Goal: Task Accomplishment & Management: Manage account settings

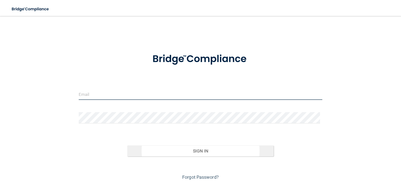
type input "[EMAIL_ADDRESS][DOMAIN_NAME]"
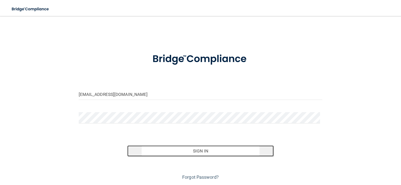
click at [214, 152] on button "Sign In" at bounding box center [200, 150] width 146 height 11
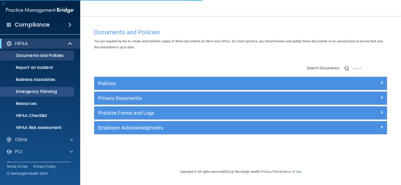
scroll to position [23, 0]
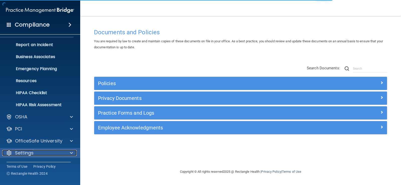
click at [40, 153] on div "Settings" at bounding box center [33, 153] width 62 height 6
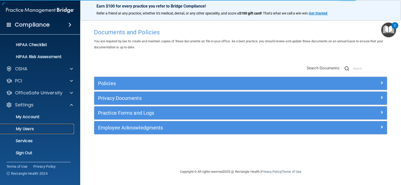
click at [40, 130] on p "My Users" at bounding box center [37, 128] width 68 height 5
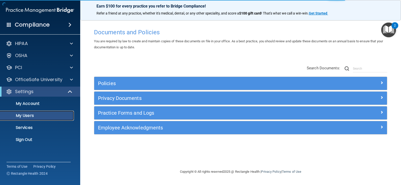
select select "20"
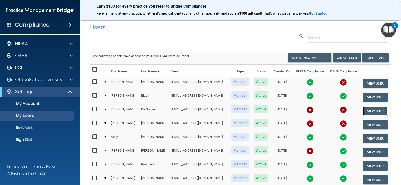
click at [370, 111] on button "View User" at bounding box center [374, 110] width 25 height 9
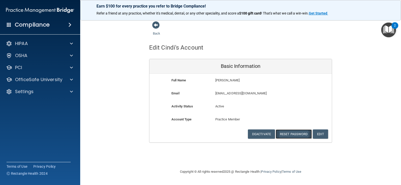
click at [296, 137] on button "Reset Password" at bounding box center [293, 133] width 36 height 9
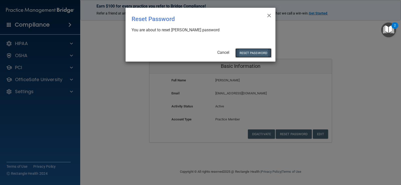
click at [252, 52] on button "Reset Password" at bounding box center [253, 52] width 36 height 9
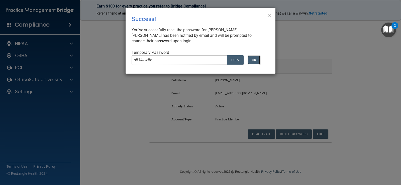
click at [252, 58] on button "OK" at bounding box center [253, 59] width 13 height 9
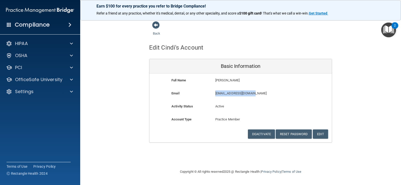
drag, startPoint x: 214, startPoint y: 93, endPoint x: 265, endPoint y: 94, distance: 50.8
click at [265, 94] on div "[EMAIL_ADDRESS][DOMAIN_NAME] [EMAIL_ADDRESS][DOMAIN_NAME]" at bounding box center [254, 94] width 87 height 9
click at [308, 85] on div "Full Name [PERSON_NAME] [PERSON_NAME]" at bounding box center [240, 81] width 182 height 9
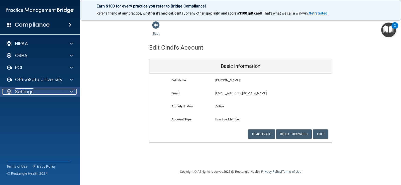
click at [39, 93] on div "Settings" at bounding box center [33, 92] width 62 height 6
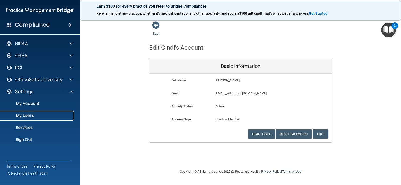
click at [44, 116] on p "My Users" at bounding box center [37, 115] width 68 height 5
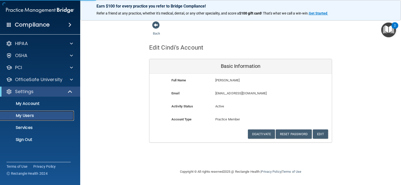
select select "20"
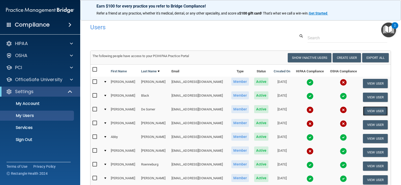
click at [371, 108] on button "View User" at bounding box center [374, 110] width 25 height 9
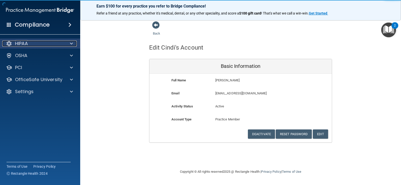
click at [40, 45] on div "HIPAA" at bounding box center [33, 44] width 62 height 6
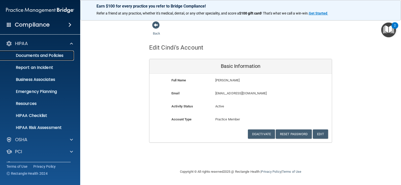
click at [38, 53] on p "Documents and Policies" at bounding box center [37, 55] width 68 height 5
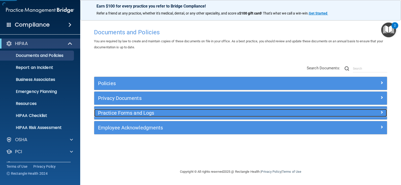
click at [156, 113] on h5 "Practice Forms and Logs" at bounding box center [204, 113] width 212 height 6
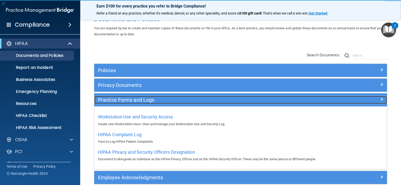
scroll to position [25, 0]
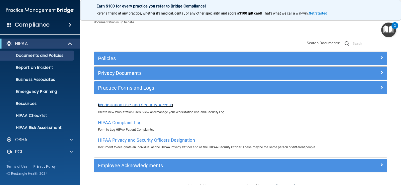
click at [155, 105] on span "Workstation Use and Security Access" at bounding box center [135, 104] width 75 height 5
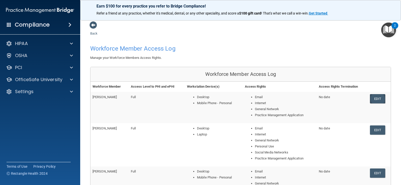
click at [369, 99] on link "Edit" at bounding box center [376, 98] width 15 height 9
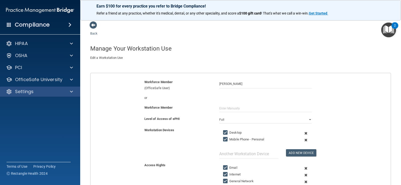
click at [46, 87] on div "Settings" at bounding box center [40, 92] width 80 height 10
click at [59, 95] on div "Settings" at bounding box center [40, 92] width 80 height 10
click at [71, 92] on span at bounding box center [71, 92] width 3 height 6
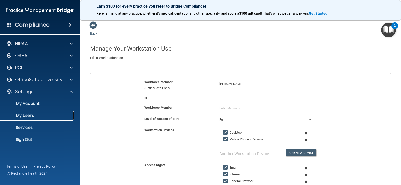
click at [35, 118] on link "My Users" at bounding box center [34, 116] width 79 height 10
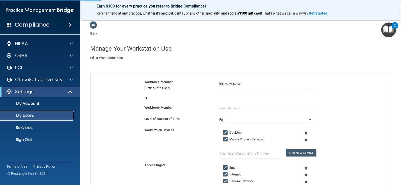
select select "20"
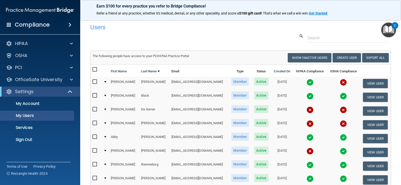
click at [94, 109] on input "checkbox" at bounding box center [95, 109] width 6 height 4
checkbox input "true"
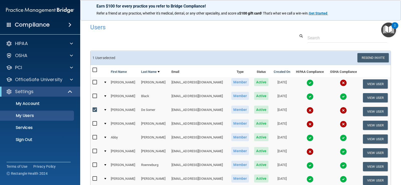
click at [105, 111] on td at bounding box center [104, 112] width 7 height 14
click at [105, 110] on div at bounding box center [105, 110] width 2 height 2
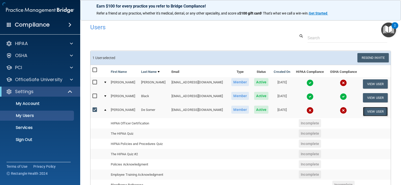
click at [370, 110] on button "View User" at bounding box center [374, 111] width 25 height 9
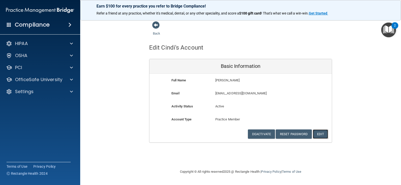
click at [319, 134] on button "Edit" at bounding box center [319, 133] width 15 height 9
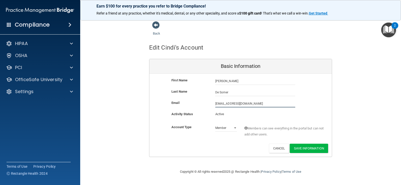
click at [263, 106] on input "[EMAIL_ADDRESS][DOMAIN_NAME]" at bounding box center [255, 104] width 80 height 8
drag, startPoint x: 264, startPoint y: 104, endPoint x: 99, endPoint y: 102, distance: 165.2
click at [138, 102] on div "Back Edit Cindi's Account Basic Information First Name [PERSON_NAME] [PERSON_NA…" at bounding box center [240, 89] width 300 height 136
type input "[PERSON_NAME][EMAIL_ADDRESS][DOMAIN_NAME]"
click at [303, 150] on button "Save Information" at bounding box center [308, 148] width 38 height 9
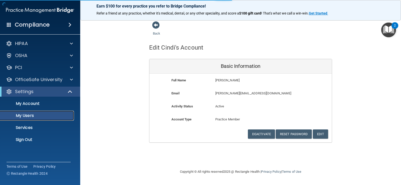
click at [55, 115] on p "My Users" at bounding box center [37, 115] width 68 height 5
select select "20"
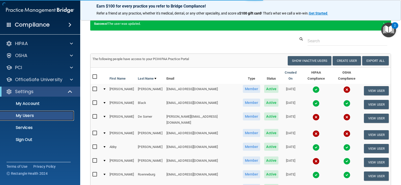
scroll to position [25, 0]
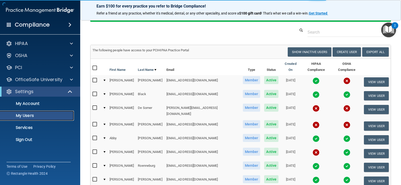
select select "20"
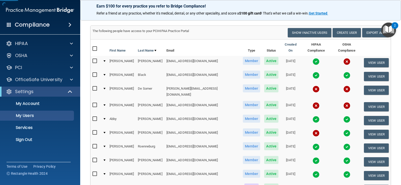
click at [97, 87] on input "checkbox" at bounding box center [95, 89] width 6 height 4
checkbox input "true"
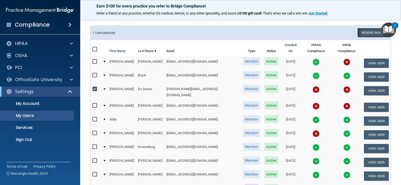
click at [363, 32] on button "Resend Invite" at bounding box center [372, 32] width 31 height 9
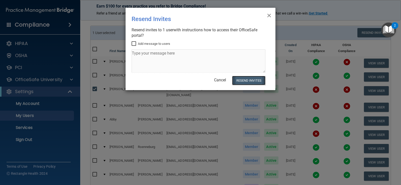
click at [241, 79] on button "Resend Invites" at bounding box center [248, 80] width 33 height 9
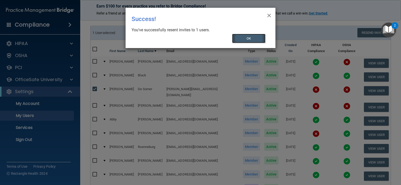
click at [254, 38] on button "OK" at bounding box center [249, 38] width 34 height 9
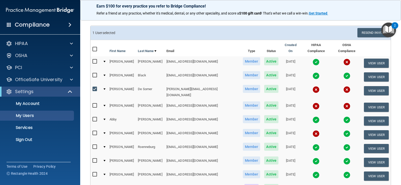
click at [92, 84] on td at bounding box center [95, 92] width 10 height 17
click at [375, 89] on button "View User" at bounding box center [375, 90] width 25 height 9
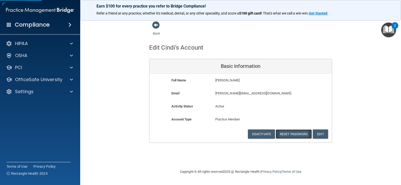
click at [303, 135] on button "Reset Password" at bounding box center [293, 133] width 36 height 9
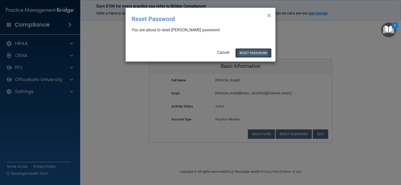
click at [262, 50] on button "Reset Password" at bounding box center [253, 52] width 36 height 9
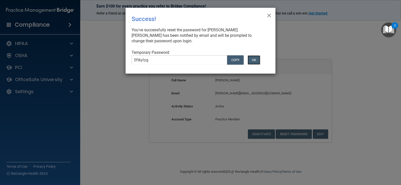
click at [252, 57] on button "OK" at bounding box center [253, 59] width 13 height 9
